Goal: Task Accomplishment & Management: Complete application form

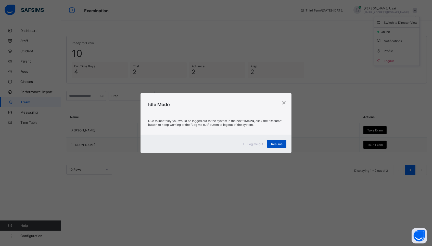
click at [278, 143] on span "Resume" at bounding box center [276, 144] width 11 height 4
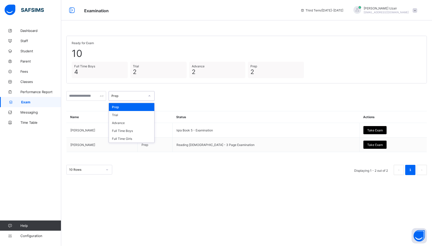
click at [143, 94] on div "Prep" at bounding box center [128, 96] width 34 height 4
click at [139, 129] on div "Full Time Boys" at bounding box center [131, 131] width 45 height 8
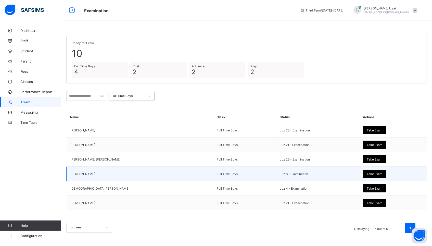
click at [371, 172] on span "Take Exam" at bounding box center [375, 174] width 16 height 4
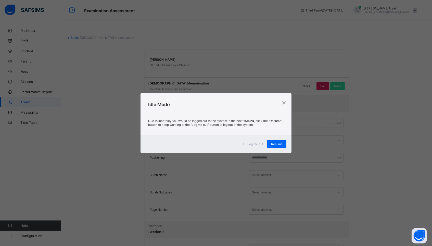
click at [282, 148] on div "Log me out Resume" at bounding box center [216, 144] width 151 height 18
click at [278, 146] on div "Resume" at bounding box center [276, 144] width 19 height 8
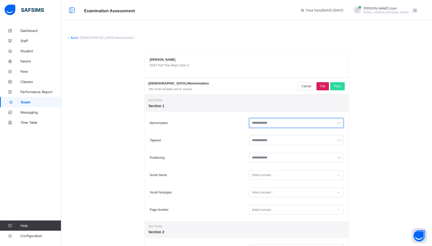
click at [272, 125] on input "text" at bounding box center [296, 123] width 94 height 10
type input "**"
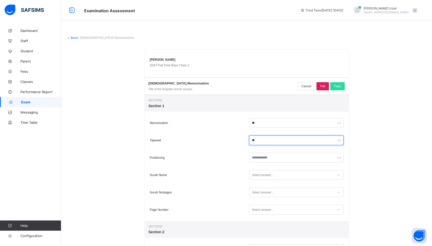
type input "**"
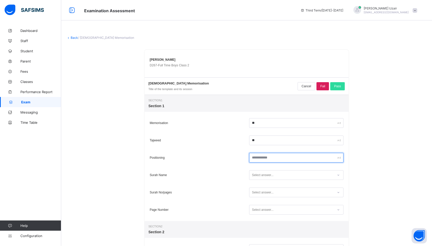
click at [271, 159] on input "text" at bounding box center [296, 158] width 94 height 10
type input "**"
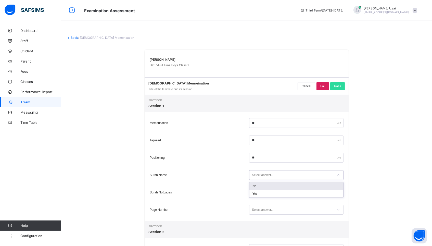
click at [266, 176] on div "Select answer..." at bounding box center [263, 175] width 22 height 10
click at [262, 194] on div "Yes" at bounding box center [296, 194] width 94 height 8
click at [261, 194] on div "Select answer..." at bounding box center [263, 192] width 22 height 10
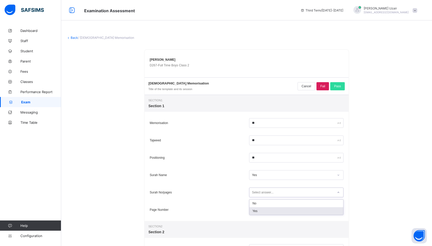
click at [260, 209] on div "Yes" at bounding box center [296, 211] width 94 height 8
click at [260, 209] on div "Select answer..." at bounding box center [263, 210] width 22 height 10
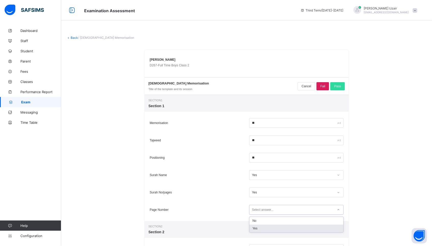
click at [260, 226] on div "Yes" at bounding box center [296, 228] width 94 height 8
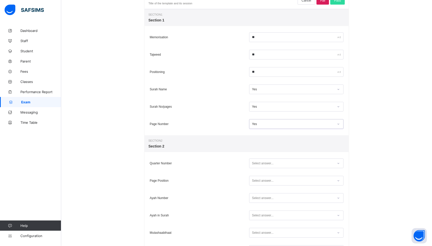
scroll to position [86, 0]
click at [257, 162] on div "Select answer..." at bounding box center [263, 163] width 22 height 10
click at [254, 180] on div "Yes" at bounding box center [296, 181] width 94 height 8
click at [254, 179] on div "Select answer..." at bounding box center [263, 180] width 22 height 10
click at [256, 195] on div "Yes" at bounding box center [296, 199] width 94 height 8
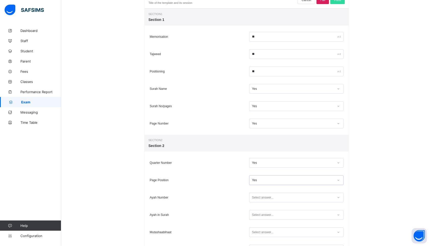
click at [257, 199] on div "Select answer..." at bounding box center [263, 198] width 22 height 10
click at [257, 215] on div "Yes" at bounding box center [296, 216] width 94 height 8
click at [257, 215] on div "Select answer..." at bounding box center [263, 215] width 22 height 10
click at [257, 232] on div "Yes" at bounding box center [296, 234] width 94 height 8
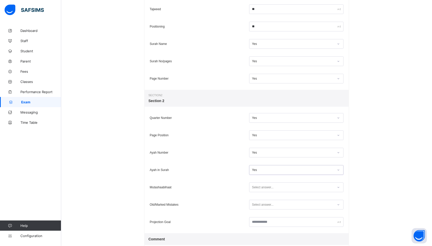
scroll to position [142, 0]
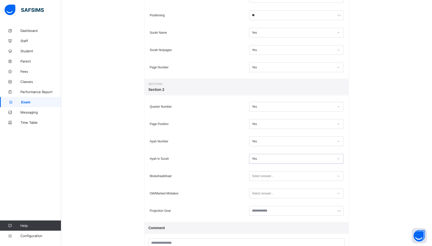
click at [257, 176] on div "Select answer..." at bounding box center [263, 176] width 22 height 10
click at [255, 195] on div "Yes" at bounding box center [296, 195] width 94 height 8
click at [257, 193] on div "Select answer..." at bounding box center [263, 193] width 22 height 10
click at [256, 177] on div "Yes" at bounding box center [293, 176] width 82 height 4
click at [252, 196] on div "Yes" at bounding box center [296, 195] width 94 height 8
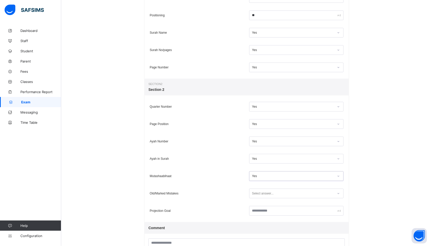
click at [259, 194] on div "Select answer..." at bounding box center [263, 193] width 22 height 10
click at [257, 209] on div "Yes" at bounding box center [296, 212] width 94 height 8
click at [261, 210] on input "text" at bounding box center [296, 211] width 94 height 10
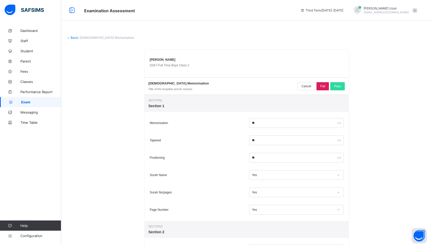
scroll to position [0, 0]
type input "*****"
click at [338, 86] on span "Pass" at bounding box center [337, 86] width 7 height 4
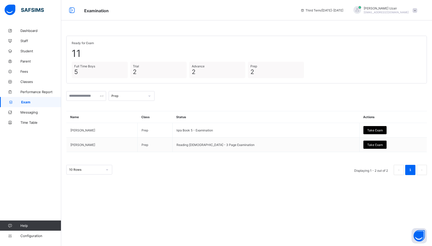
click at [149, 93] on div at bounding box center [149, 96] width 9 height 8
click at [134, 130] on div "Full Time Boys" at bounding box center [131, 131] width 45 height 8
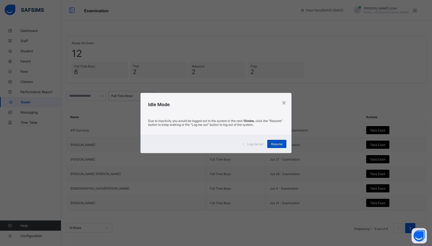
click at [278, 141] on div "Resume" at bounding box center [276, 144] width 19 height 8
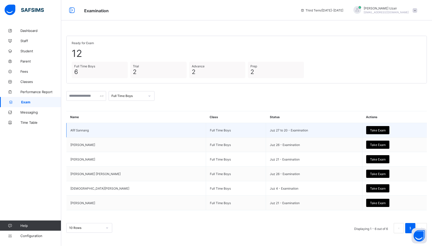
click at [377, 130] on span "Take Exam" at bounding box center [378, 130] width 16 height 4
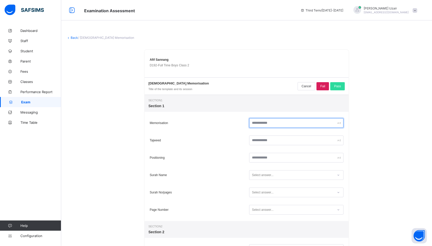
click at [279, 122] on input "text" at bounding box center [296, 123] width 94 height 10
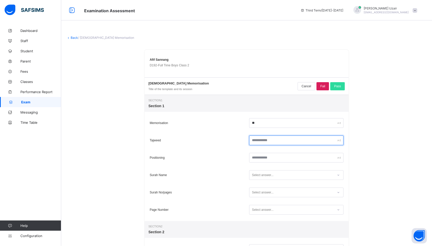
click at [275, 143] on input "text" at bounding box center [296, 140] width 94 height 10
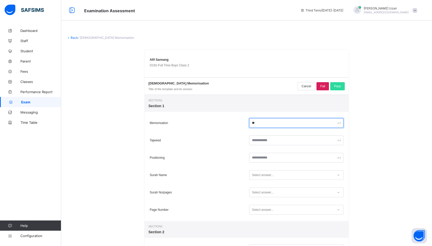
click at [259, 122] on input "**" at bounding box center [296, 123] width 94 height 10
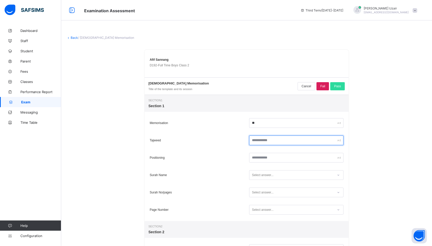
click at [264, 141] on input "text" at bounding box center [296, 140] width 94 height 10
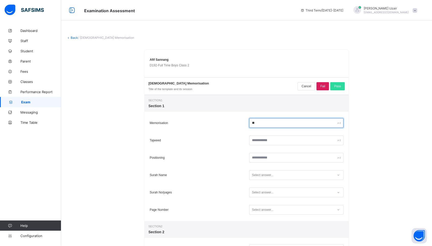
click at [256, 122] on input "**" at bounding box center [296, 123] width 94 height 10
type input "*"
type input "**"
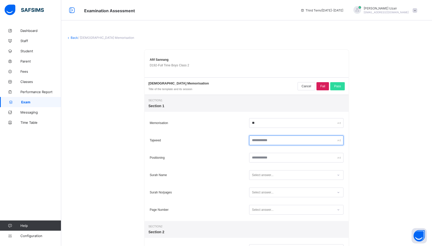
click at [261, 141] on input "text" at bounding box center [296, 140] width 94 height 10
type input "*"
type input "**"
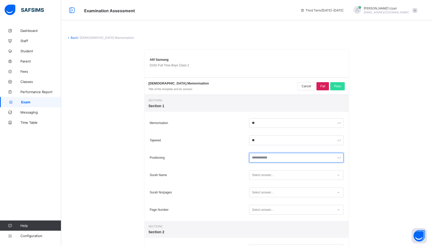
click at [265, 157] on input "text" at bounding box center [296, 158] width 94 height 10
type input "**"
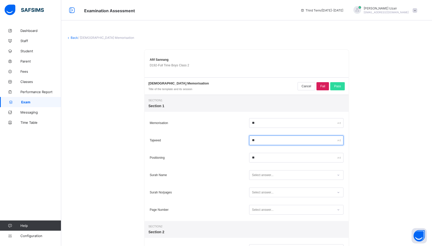
click at [260, 142] on input "**" at bounding box center [296, 140] width 94 height 10
type input "**"
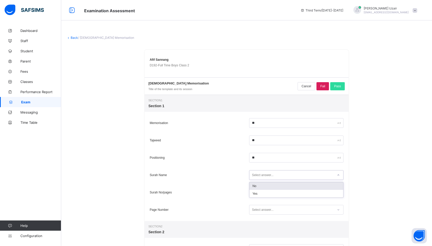
click at [264, 174] on div "Select answer..." at bounding box center [263, 175] width 22 height 10
click at [261, 193] on div "Yes" at bounding box center [296, 194] width 94 height 8
click at [261, 193] on div "Select answer..." at bounding box center [263, 192] width 22 height 10
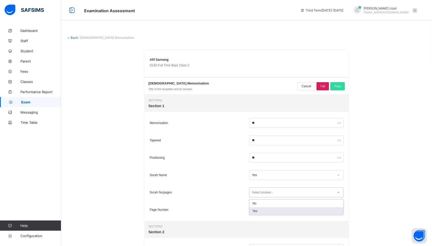
click at [260, 211] on div "Yes" at bounding box center [296, 211] width 94 height 8
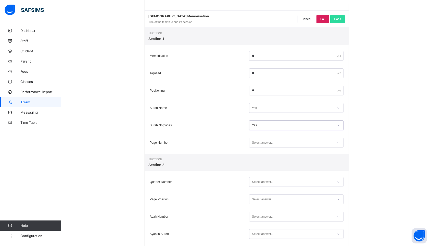
scroll to position [68, 0]
click at [263, 140] on div "Select answer..." at bounding box center [263, 142] width 22 height 10
click at [261, 161] on div "Yes" at bounding box center [296, 161] width 94 height 8
click at [261, 178] on div "Select answer..." at bounding box center [263, 181] width 22 height 10
click at [261, 199] on div "Yes" at bounding box center [296, 200] width 94 height 8
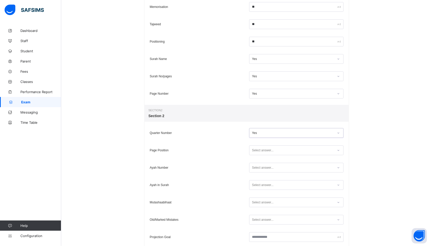
scroll to position [118, 0]
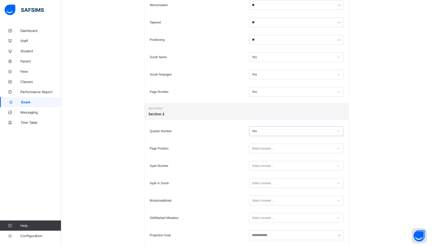
click at [271, 145] on div "Select answer..." at bounding box center [263, 149] width 22 height 10
click at [263, 167] on div "Yes" at bounding box center [296, 167] width 94 height 8
click at [263, 164] on div "Select answer..." at bounding box center [263, 166] width 22 height 10
click at [258, 176] on div "No" at bounding box center [296, 177] width 94 height 8
click at [256, 186] on div "Select answer..." at bounding box center [263, 183] width 22 height 10
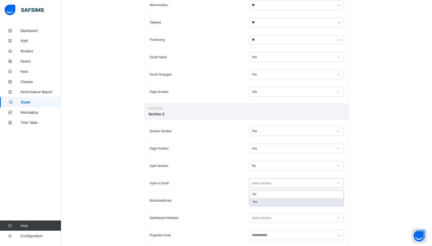
click at [258, 202] on div "Yes" at bounding box center [296, 202] width 94 height 8
click at [258, 202] on div "Select answer..." at bounding box center [263, 201] width 22 height 10
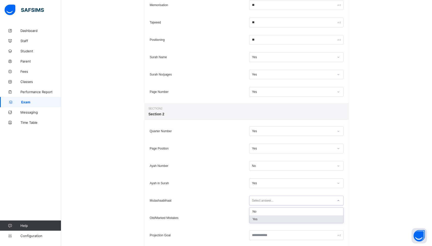
click at [256, 220] on div "Yes" at bounding box center [296, 219] width 94 height 8
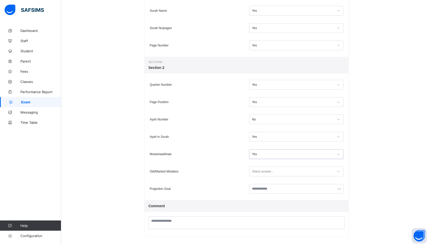
scroll to position [164, 0]
click at [259, 174] on div "Select answer..." at bounding box center [263, 172] width 22 height 10
click at [259, 190] on div "Yes" at bounding box center [296, 191] width 94 height 8
click at [259, 188] on input "text" at bounding box center [296, 189] width 94 height 10
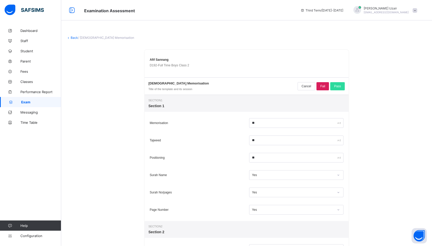
scroll to position [0, 0]
type input "*****"
click at [339, 87] on span "Pass" at bounding box center [337, 86] width 7 height 4
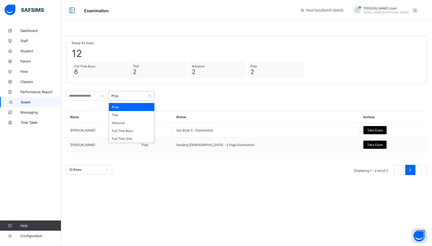
click at [137, 91] on div "Prep" at bounding box center [132, 96] width 46 height 10
click at [130, 127] on div "Full Time Boys" at bounding box center [131, 131] width 45 height 8
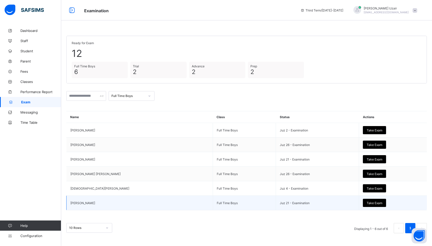
click at [375, 201] on span "Take Exam" at bounding box center [375, 203] width 16 height 4
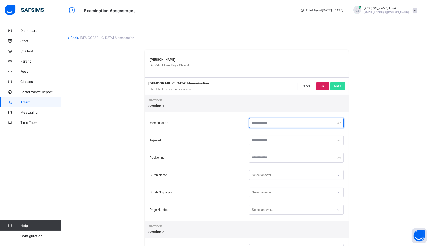
click at [305, 123] on input "text" at bounding box center [296, 123] width 94 height 10
click at [291, 125] on input "**" at bounding box center [296, 123] width 94 height 10
type input "*"
type input "**"
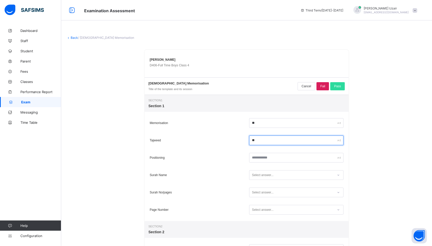
type input "**"
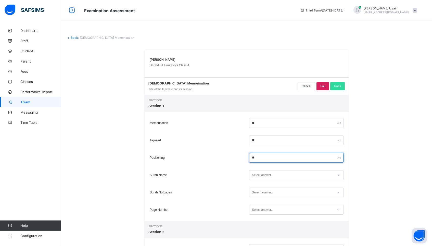
type input "**"
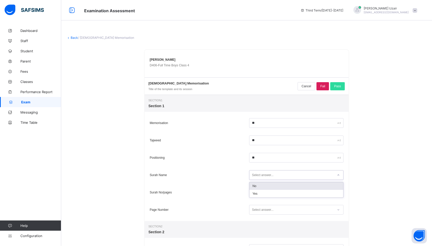
click at [274, 174] on div "Select answer..." at bounding box center [291, 175] width 84 height 7
click at [270, 194] on div "Yes" at bounding box center [296, 194] width 94 height 8
click at [270, 194] on div "Select answer..." at bounding box center [263, 192] width 22 height 10
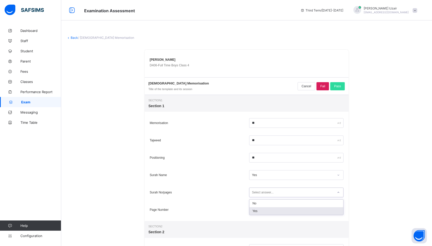
click at [265, 210] on div "Yes" at bounding box center [296, 211] width 94 height 8
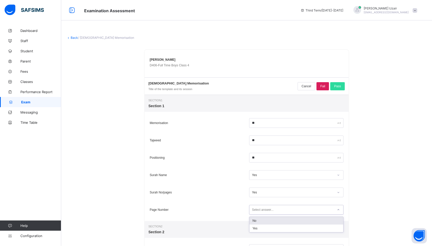
click at [265, 210] on div "Select answer..." at bounding box center [263, 210] width 22 height 10
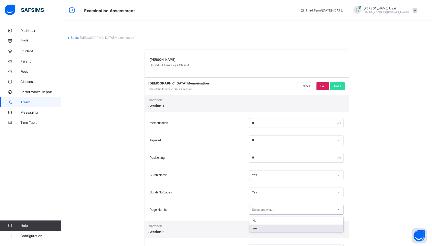
click at [264, 225] on div "Yes" at bounding box center [296, 228] width 94 height 8
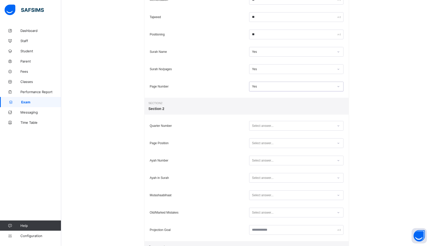
scroll to position [125, 0]
click at [264, 126] on div "Select answer..." at bounding box center [263, 124] width 22 height 10
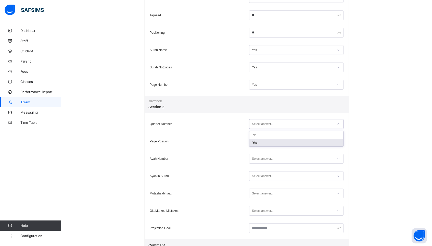
click at [261, 142] on div "Yes" at bounding box center [296, 143] width 94 height 8
click at [261, 142] on div "Select answer..." at bounding box center [263, 141] width 22 height 10
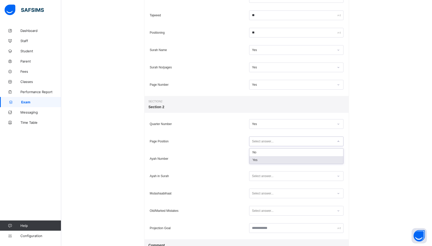
click at [259, 162] on div "Yes" at bounding box center [296, 160] width 94 height 8
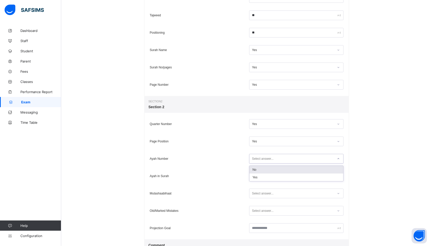
click at [259, 157] on div "Select answer..." at bounding box center [263, 159] width 22 height 10
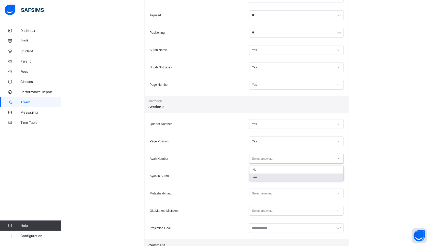
click at [260, 181] on div "Select answer..." at bounding box center [296, 176] width 97 height 12
click at [261, 176] on div "Select answer..." at bounding box center [263, 176] width 22 height 10
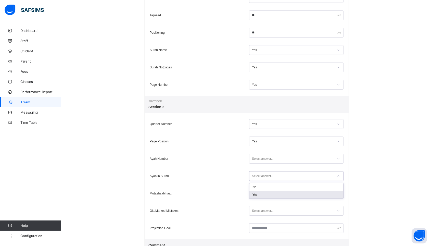
click at [258, 196] on div "Yes" at bounding box center [296, 195] width 94 height 8
click at [260, 193] on div "Select answer..." at bounding box center [263, 193] width 22 height 10
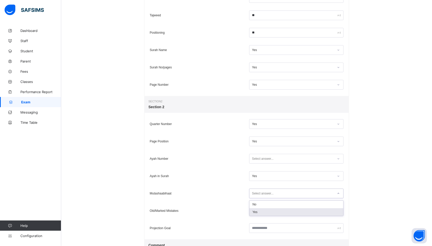
click at [258, 212] on div "Yes" at bounding box center [296, 212] width 94 height 8
click at [258, 212] on div "Select answer..." at bounding box center [263, 211] width 22 height 10
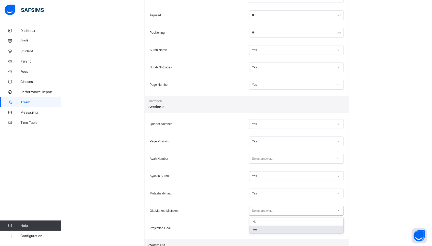
click at [260, 226] on div "Yes" at bounding box center [296, 229] width 94 height 8
click at [262, 229] on input "text" at bounding box center [296, 228] width 94 height 10
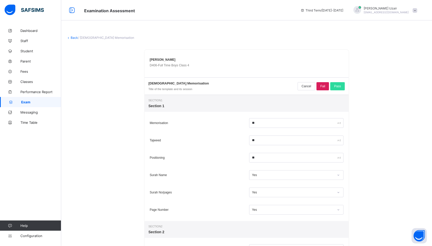
scroll to position [0, 0]
type input "********"
click at [338, 87] on span "Pass" at bounding box center [337, 86] width 7 height 4
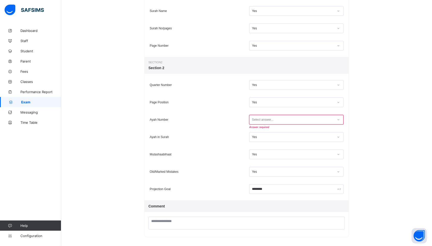
scroll to position [164, 0]
click at [273, 120] on div "Select answer..." at bounding box center [263, 120] width 22 height 10
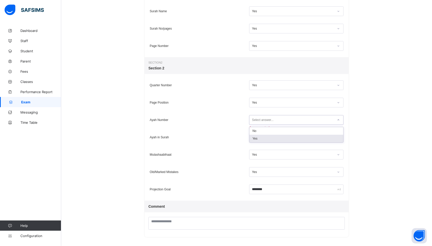
click at [264, 136] on div "Yes" at bounding box center [296, 139] width 94 height 8
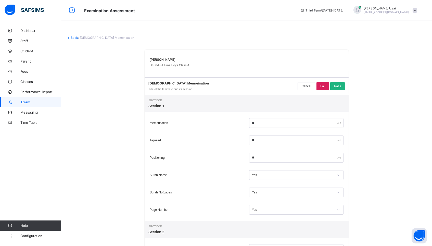
scroll to position [0, 0]
click at [337, 87] on span "Pass" at bounding box center [337, 86] width 7 height 4
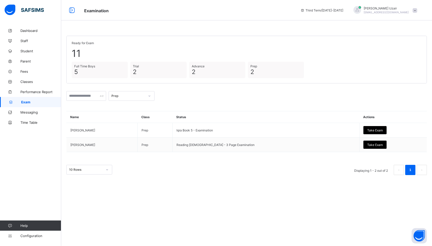
click at [133, 99] on div "Prep" at bounding box center [132, 96] width 46 height 10
click at [127, 128] on div "Full Time Boys" at bounding box center [131, 131] width 45 height 8
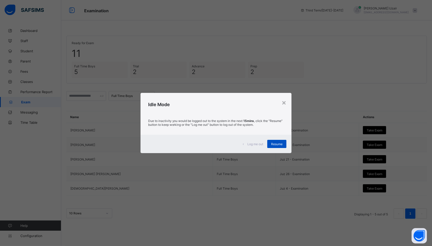
click at [276, 145] on span "Resume" at bounding box center [276, 144] width 11 height 4
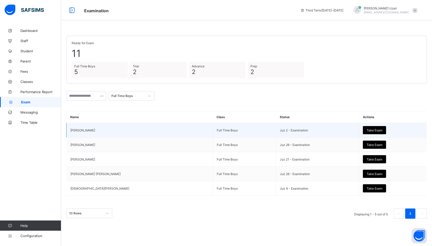
click at [367, 128] on span "Take Exam" at bounding box center [375, 130] width 16 height 4
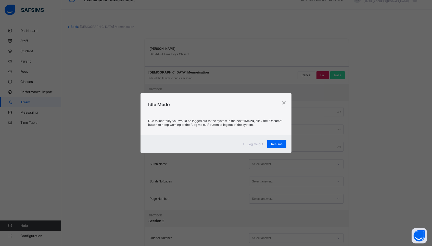
scroll to position [12, 0]
click at [279, 146] on div "Resume" at bounding box center [276, 144] width 19 height 8
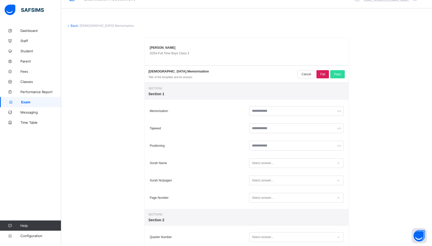
click at [300, 117] on div at bounding box center [296, 111] width 97 height 12
click at [296, 111] on input "text" at bounding box center [296, 111] width 94 height 10
type input "**"
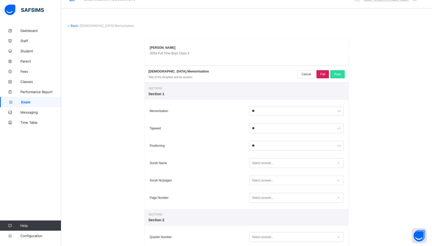
click at [269, 162] on div "Select answer..." at bounding box center [263, 163] width 22 height 10
click at [269, 181] on div "Yes" at bounding box center [296, 182] width 94 height 8
click at [269, 181] on div "Select answer..." at bounding box center [263, 180] width 22 height 10
click at [270, 196] on div "Yes" at bounding box center [296, 199] width 94 height 8
click at [270, 198] on div "Select answer..." at bounding box center [263, 198] width 22 height 10
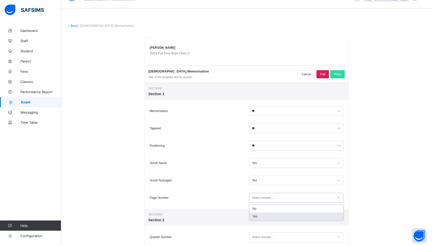
click at [268, 215] on div "Yes" at bounding box center [296, 216] width 94 height 8
click at [254, 111] on input "**" at bounding box center [296, 111] width 94 height 10
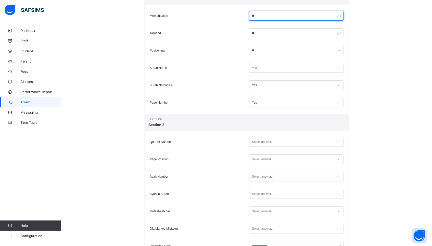
scroll to position [120, 0]
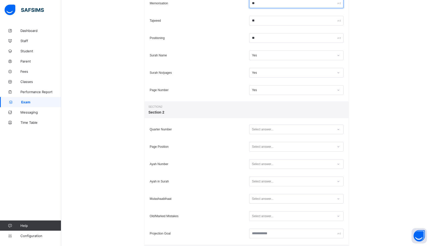
type input "**"
click at [271, 130] on div "Select answer..." at bounding box center [263, 129] width 22 height 10
click at [270, 150] on div "Yes" at bounding box center [296, 148] width 94 height 8
click at [270, 150] on div "Select answer..." at bounding box center [296, 147] width 94 height 10
click at [269, 166] on div "Yes" at bounding box center [296, 165] width 94 height 8
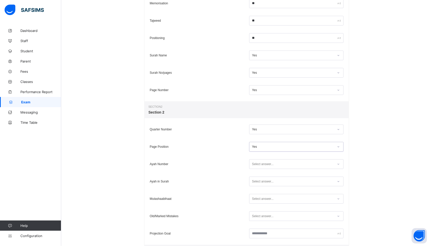
click at [269, 166] on div "Select answer..." at bounding box center [263, 164] width 22 height 10
click at [265, 182] on div "Yes" at bounding box center [296, 183] width 94 height 8
click at [266, 181] on div "Select answer..." at bounding box center [263, 181] width 22 height 10
click at [264, 199] on div "Yes" at bounding box center [296, 200] width 94 height 8
click at [264, 199] on div "Select answer..." at bounding box center [263, 199] width 22 height 10
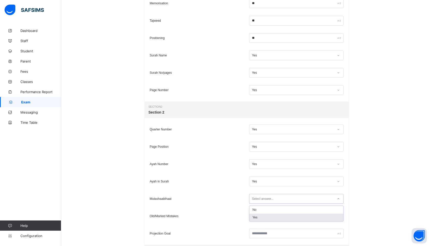
click at [263, 215] on div "Yes" at bounding box center [296, 217] width 94 height 8
click at [263, 215] on div "Select answer..." at bounding box center [263, 216] width 22 height 10
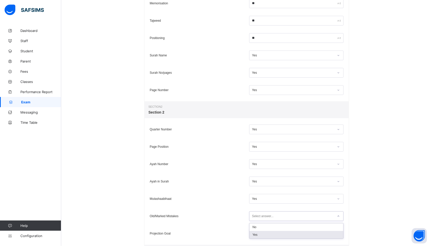
click at [261, 237] on div "Yes" at bounding box center [296, 235] width 94 height 8
click at [263, 232] on input "text" at bounding box center [296, 233] width 94 height 10
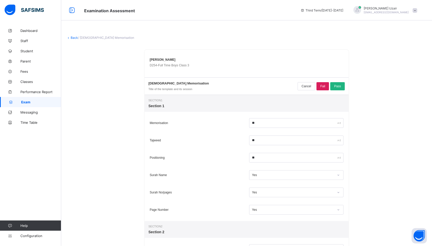
scroll to position [0, 0]
type input "********"
click at [337, 86] on span "Pass" at bounding box center [337, 86] width 7 height 4
